Goal: Find specific page/section: Find specific page/section

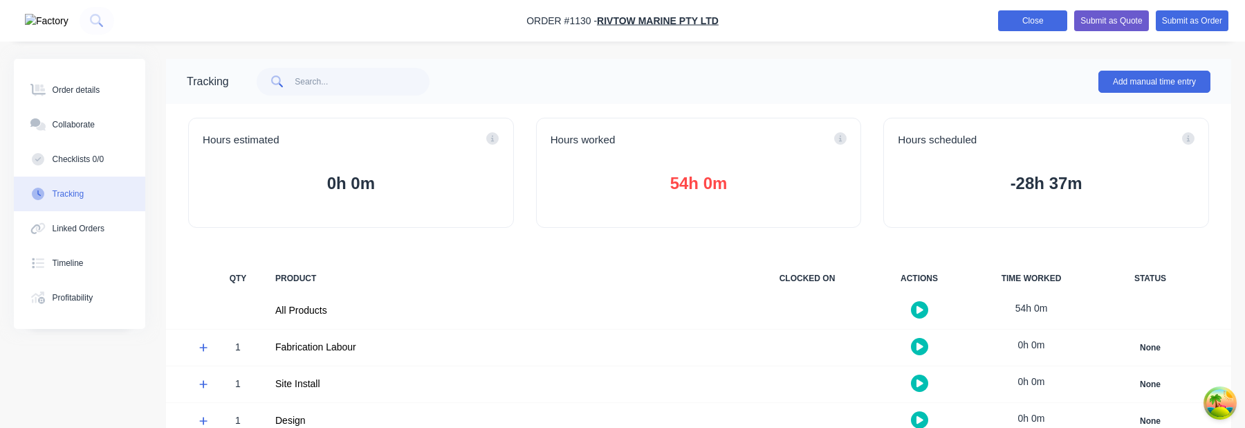
click at [1025, 26] on button "Close" at bounding box center [1032, 20] width 69 height 21
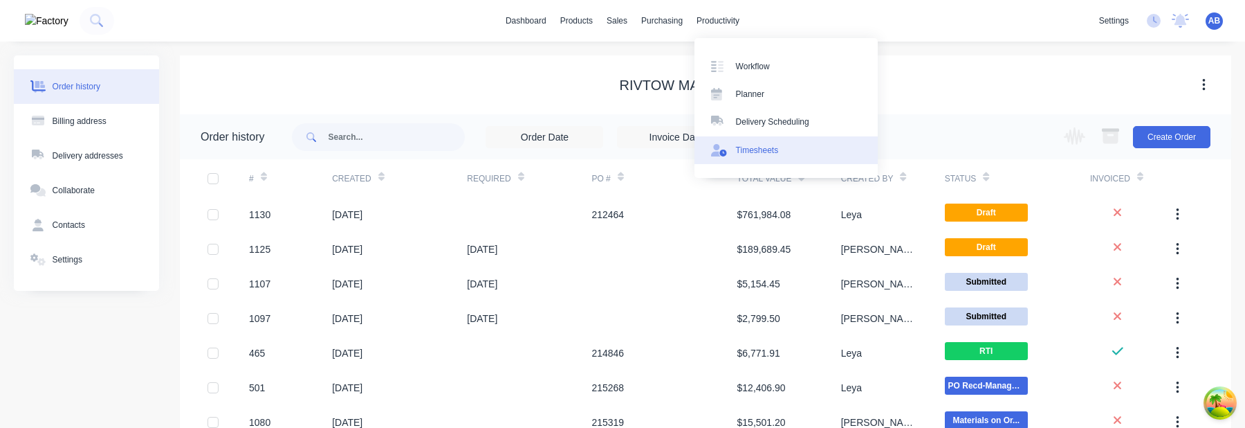
click at [744, 162] on link "Timesheets" at bounding box center [786, 150] width 183 height 28
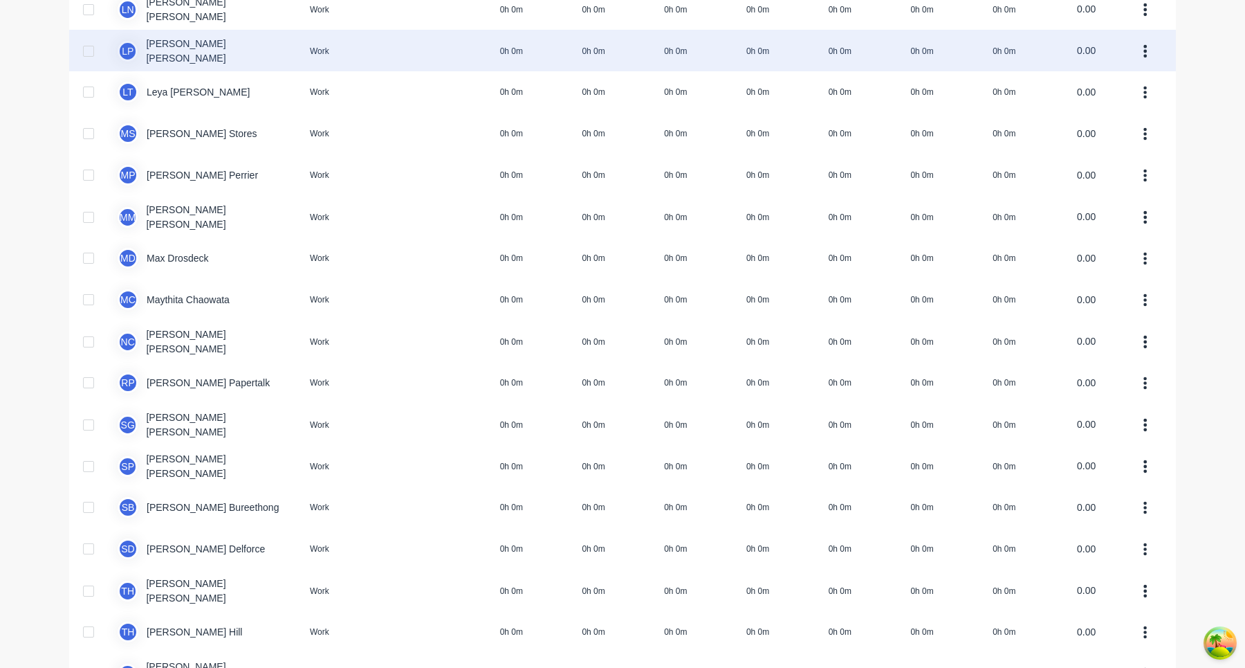
scroll to position [909, 0]
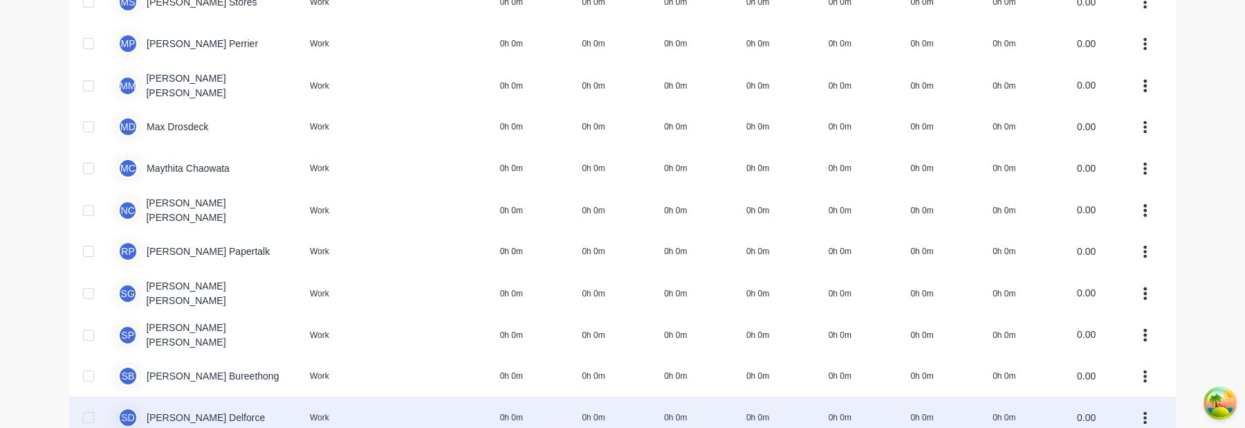
scroll to position [1149, 0]
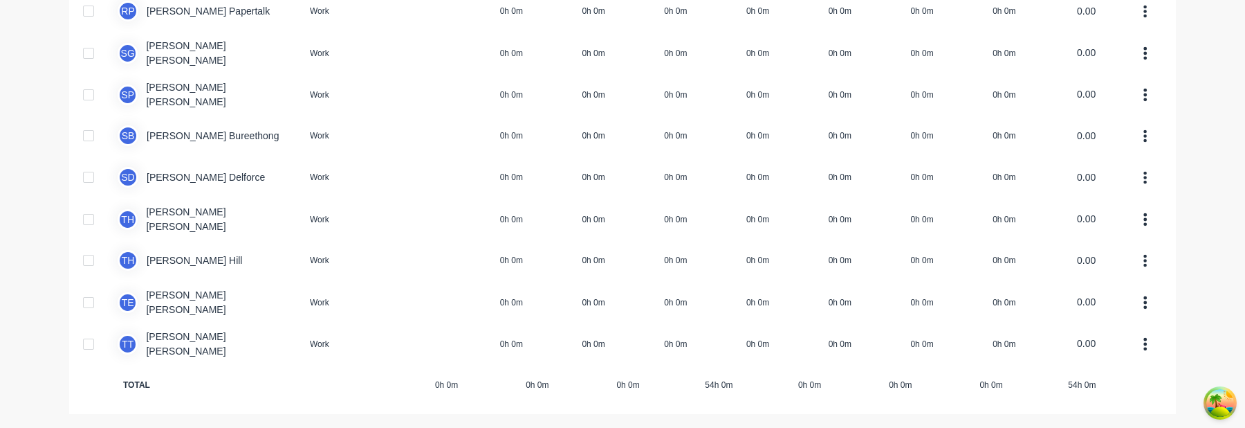
click at [1199, 239] on div "dashboard products sales purchasing productivity dashboard products Product Cat…" at bounding box center [622, 214] width 1245 height 428
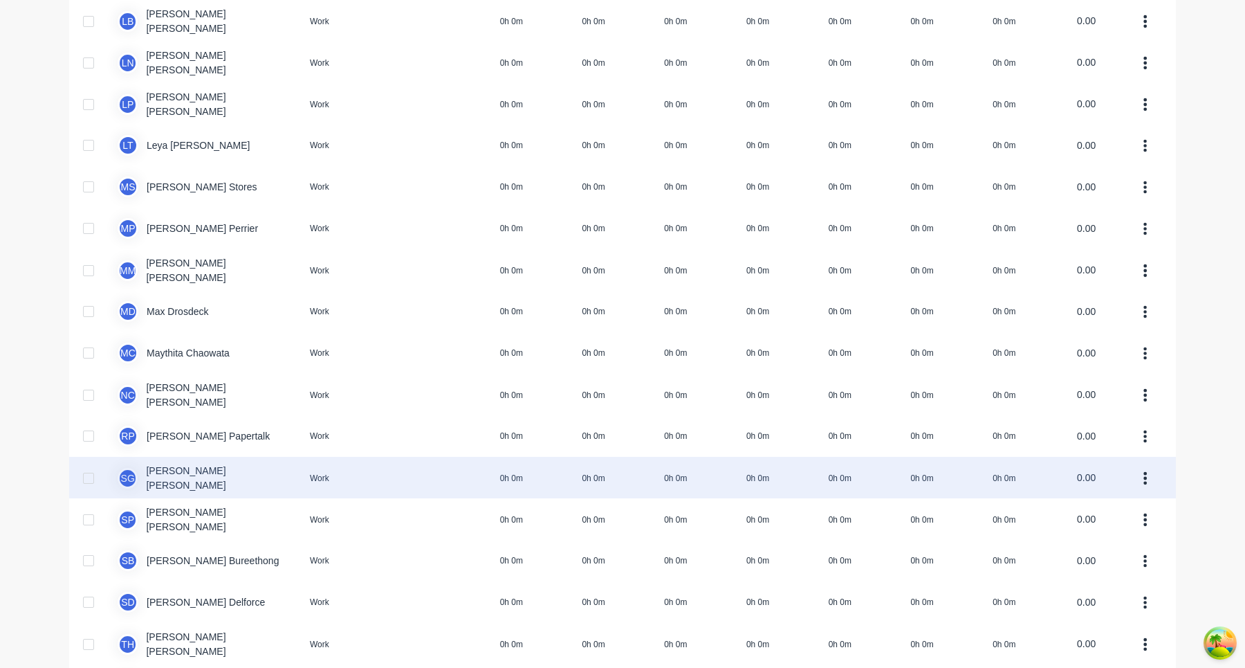
scroll to position [909, 0]
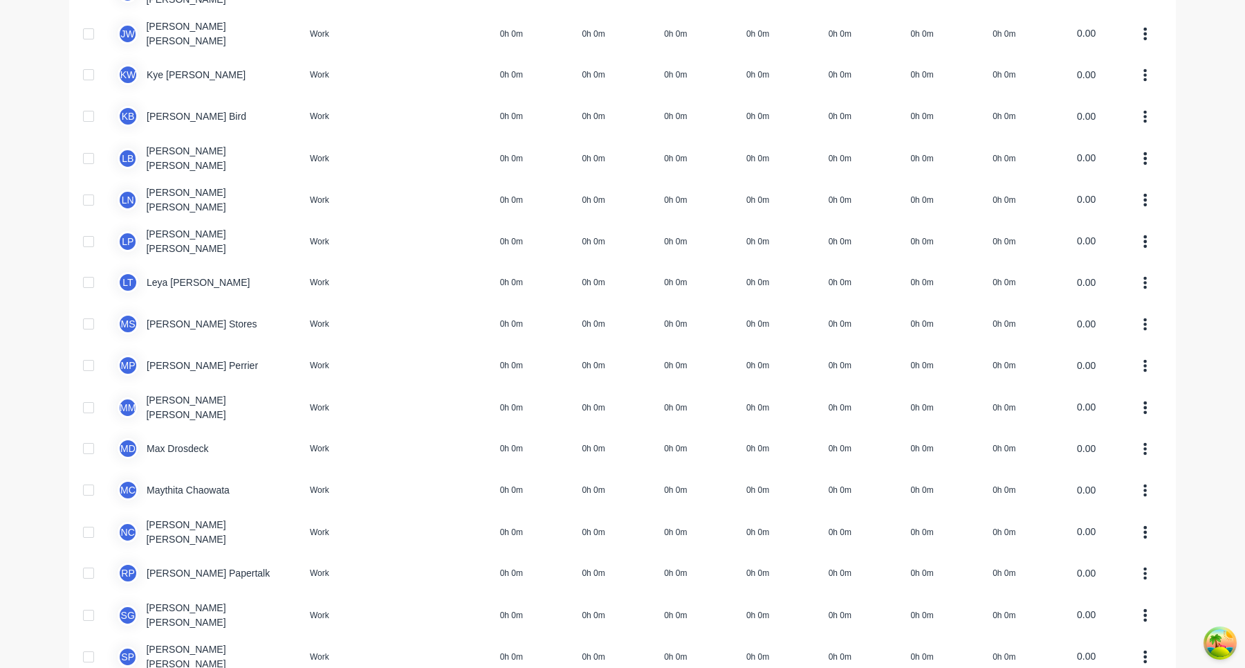
scroll to position [909, 0]
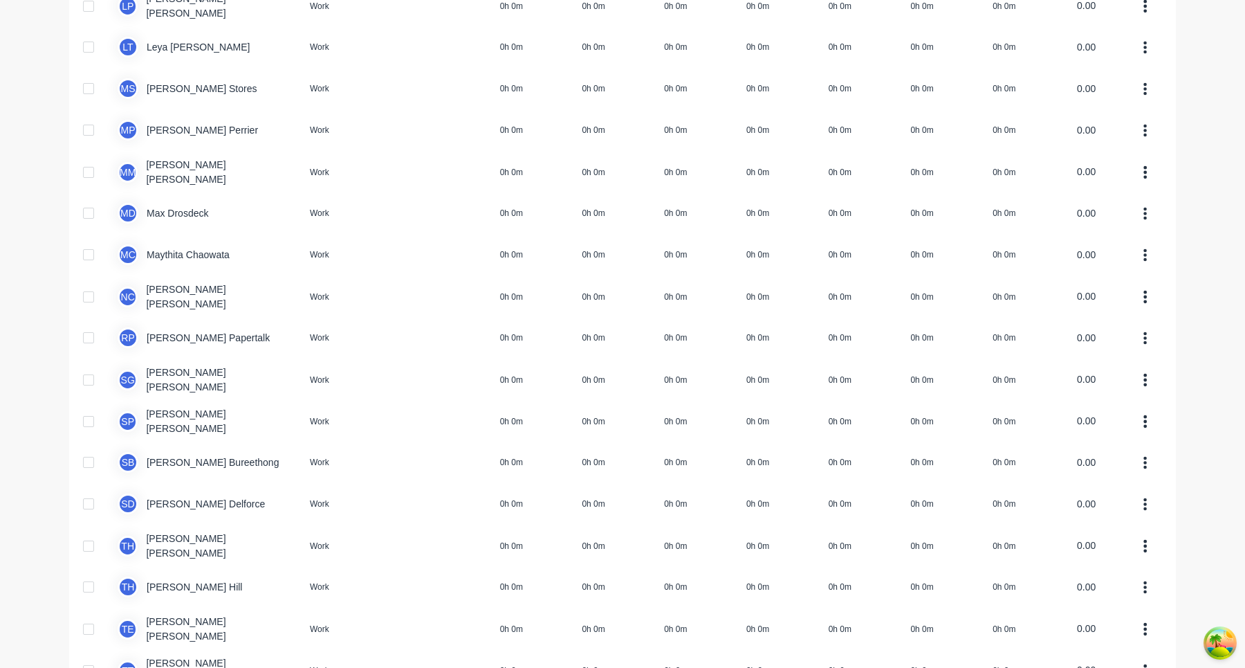
scroll to position [909, 0]
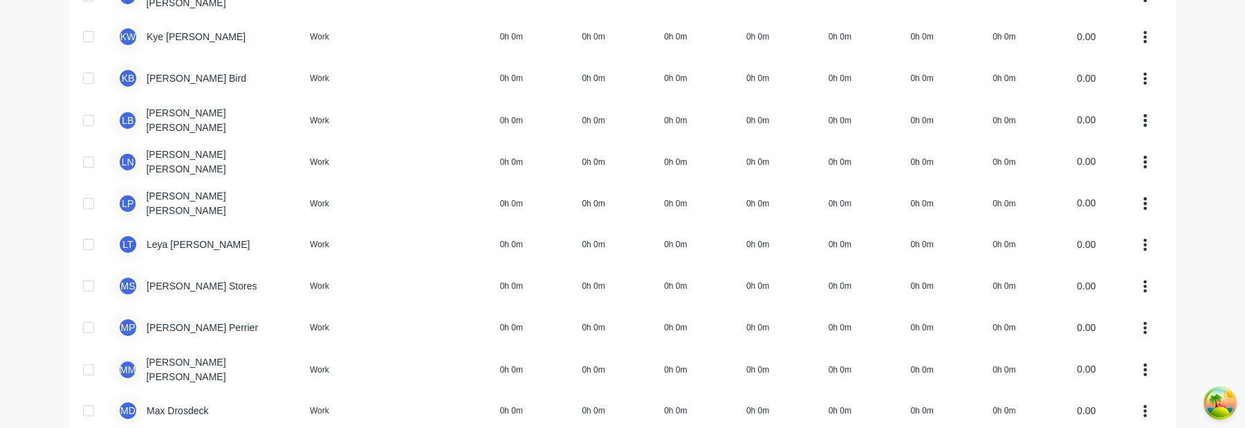
scroll to position [1149, 0]
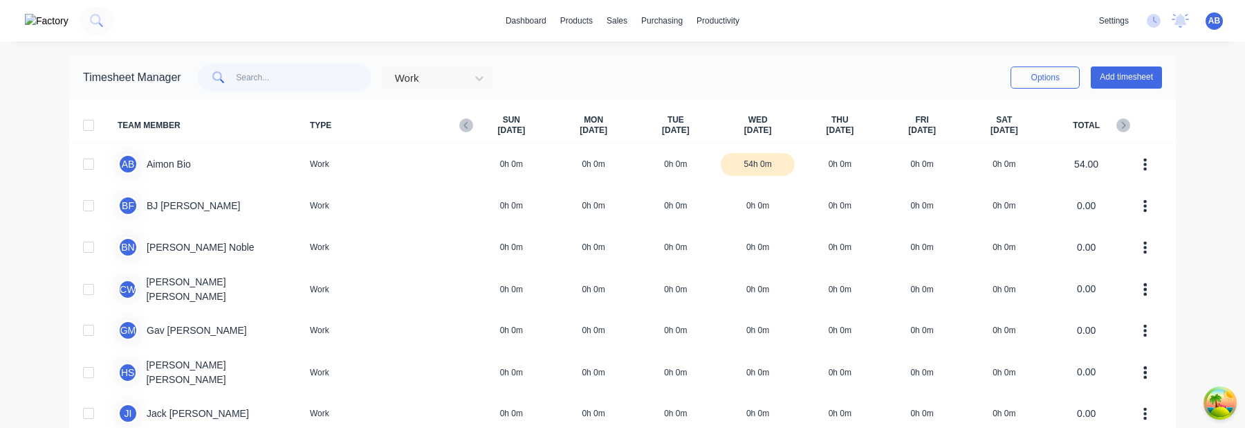
click at [774, 71] on div "Work Options Add timesheet" at bounding box center [671, 78] width 981 height 28
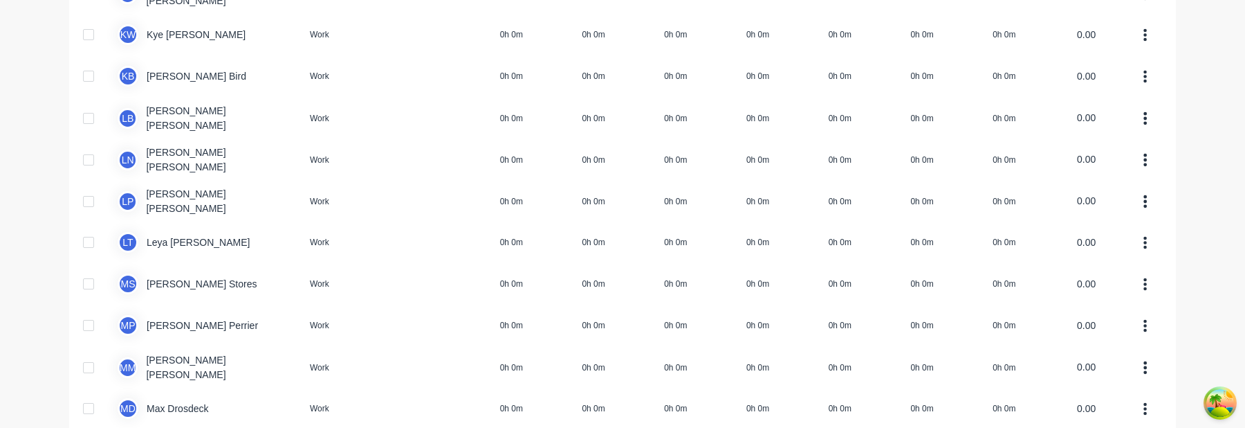
scroll to position [1149, 0]
